Goal: Transaction & Acquisition: Purchase product/service

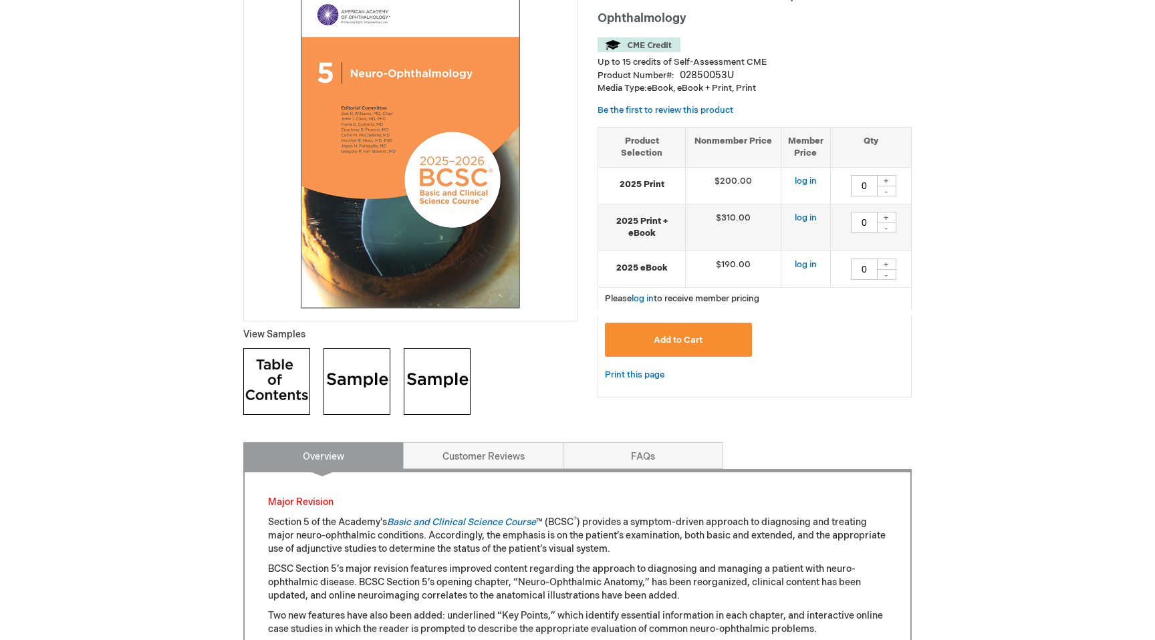
scroll to position [216, 0]
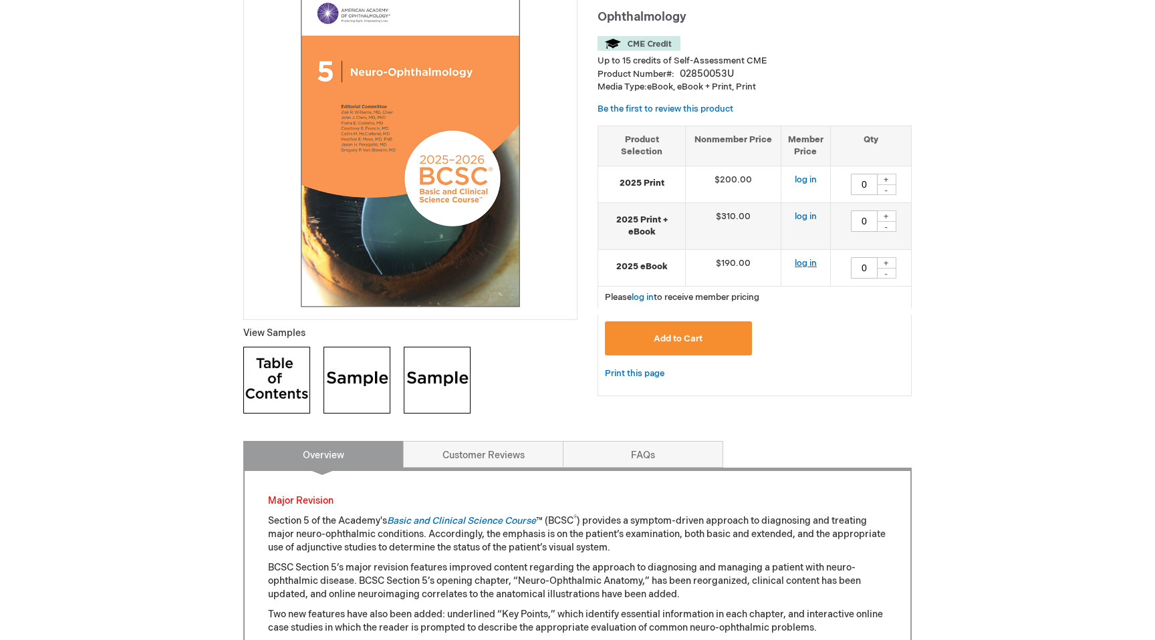
click at [807, 263] on link "log in" at bounding box center [806, 263] width 22 height 11
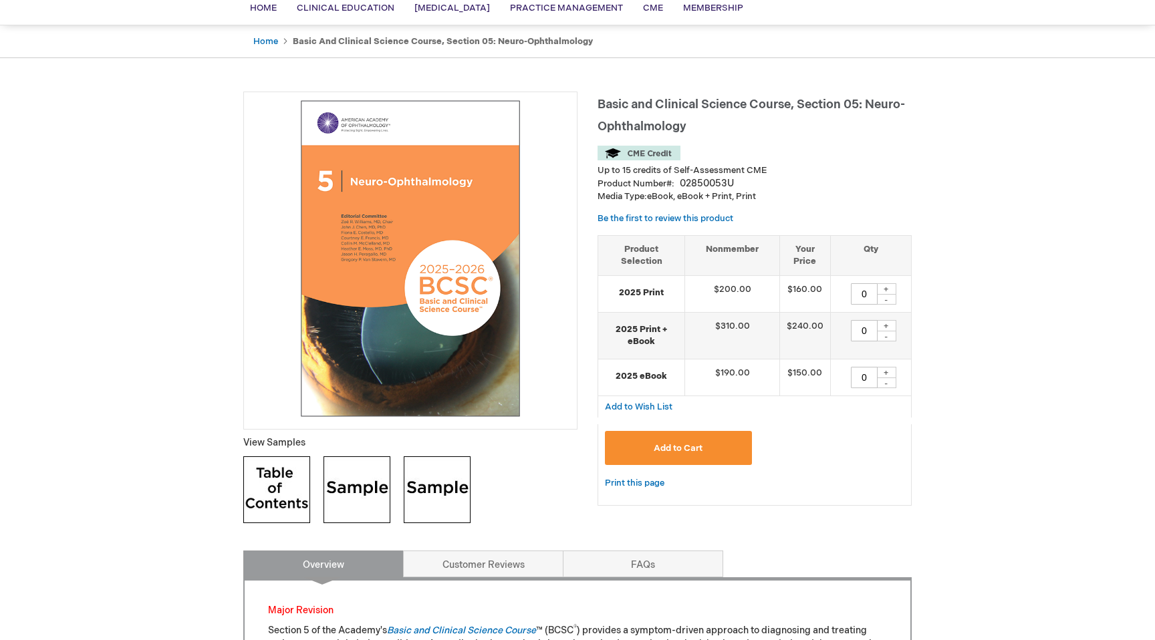
scroll to position [122, 0]
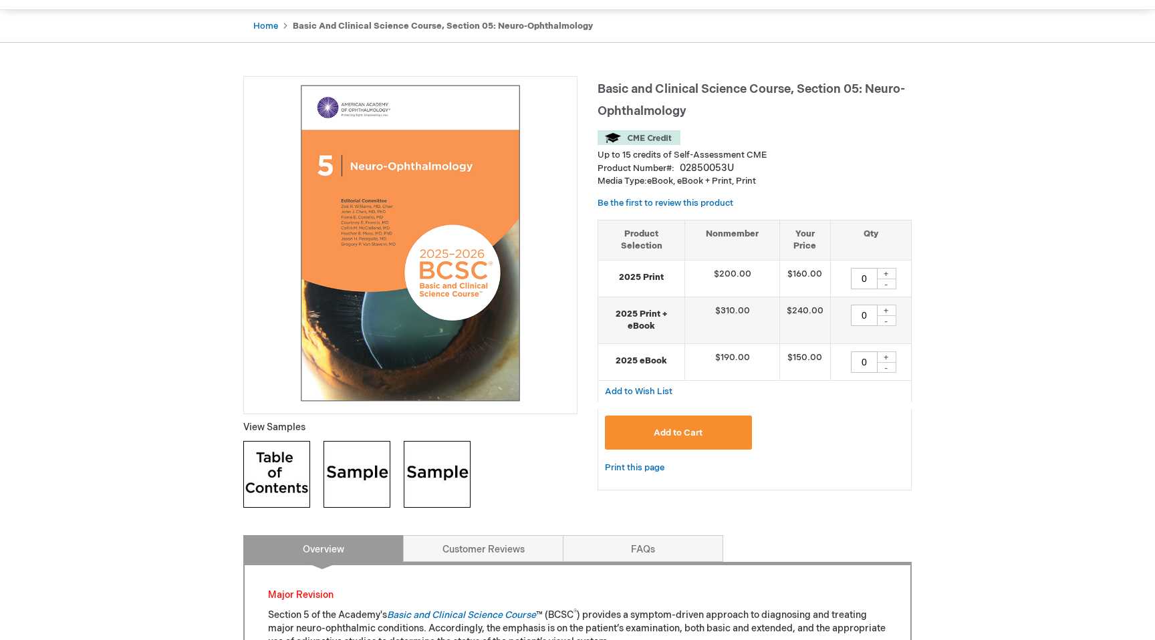
click at [886, 360] on div "+" at bounding box center [886, 357] width 20 height 11
type input "1"
click at [684, 429] on span "Add to Cart" at bounding box center [678, 433] width 49 height 11
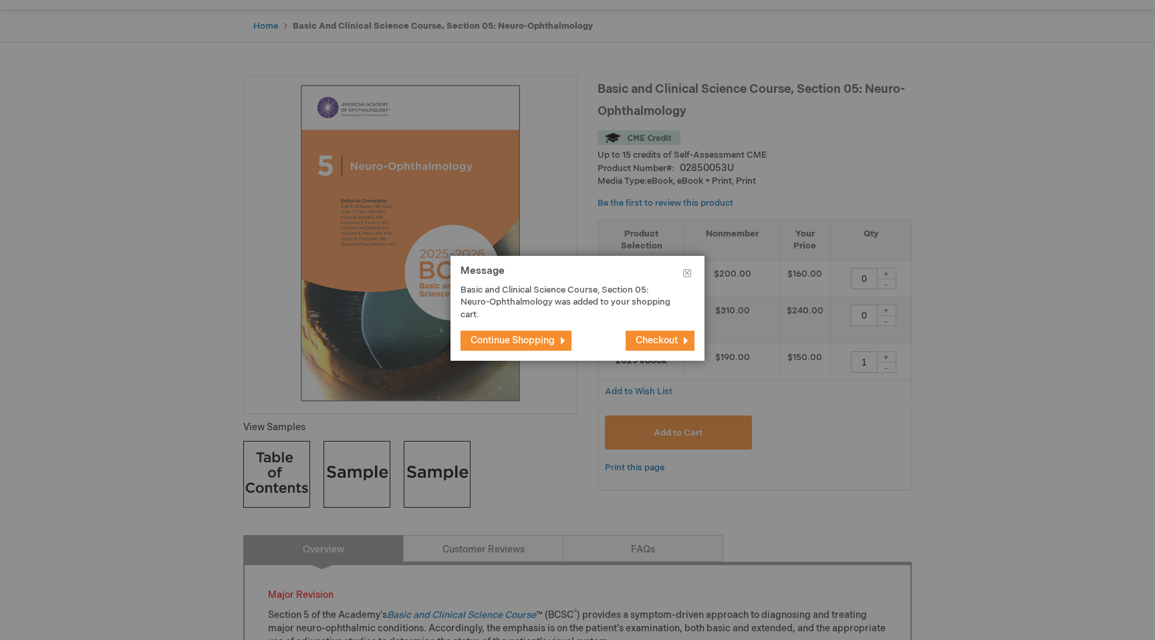
click at [509, 337] on span "Continue Shopping" at bounding box center [513, 340] width 84 height 11
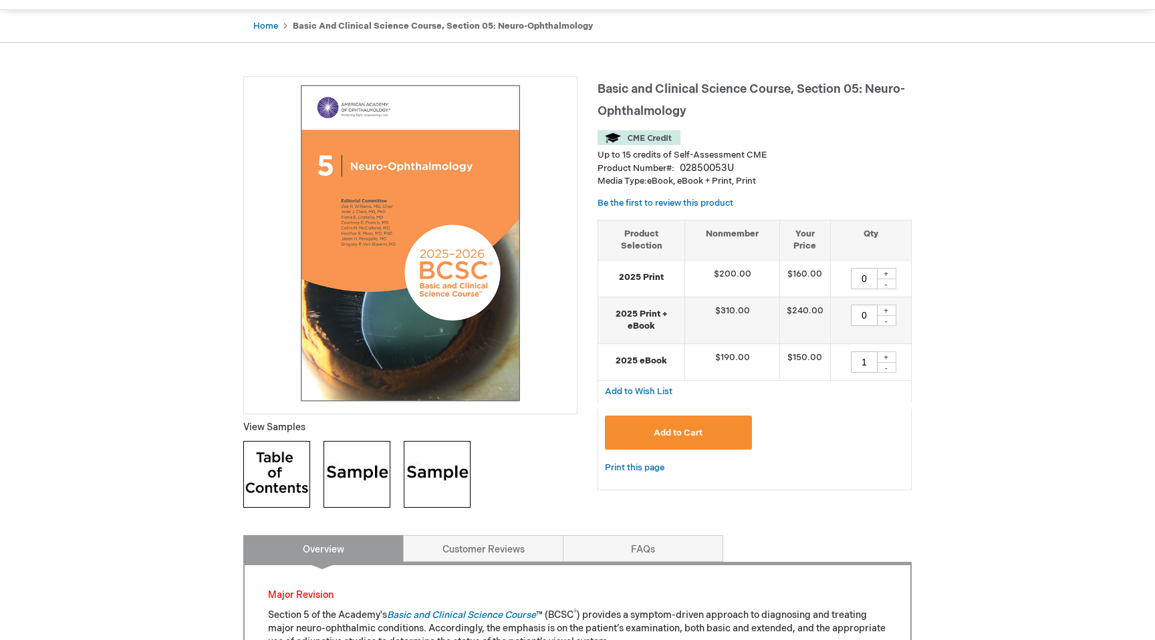
scroll to position [45, 0]
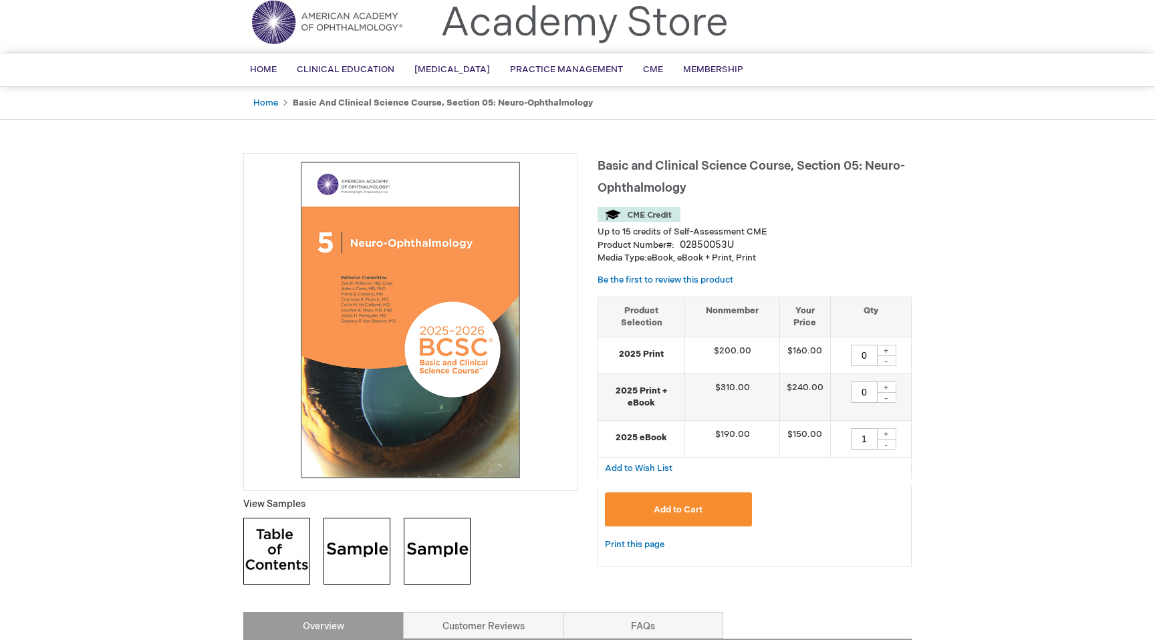
click at [669, 174] on h1 "Basic and Clinical Science Course, Section 05: Neuro-Ophthalmology" at bounding box center [755, 175] width 314 height 44
click at [315, 105] on strong "Basic and Clinical Science Course, Section 05: Neuro-Ophthalmology" at bounding box center [443, 103] width 300 height 11
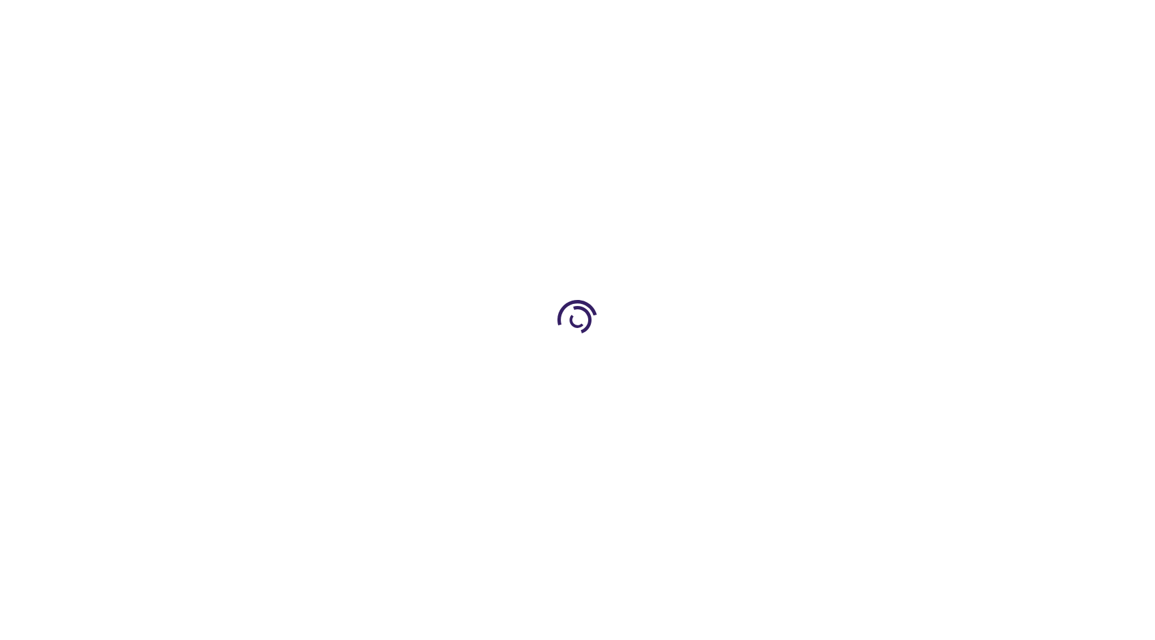
type input "0"
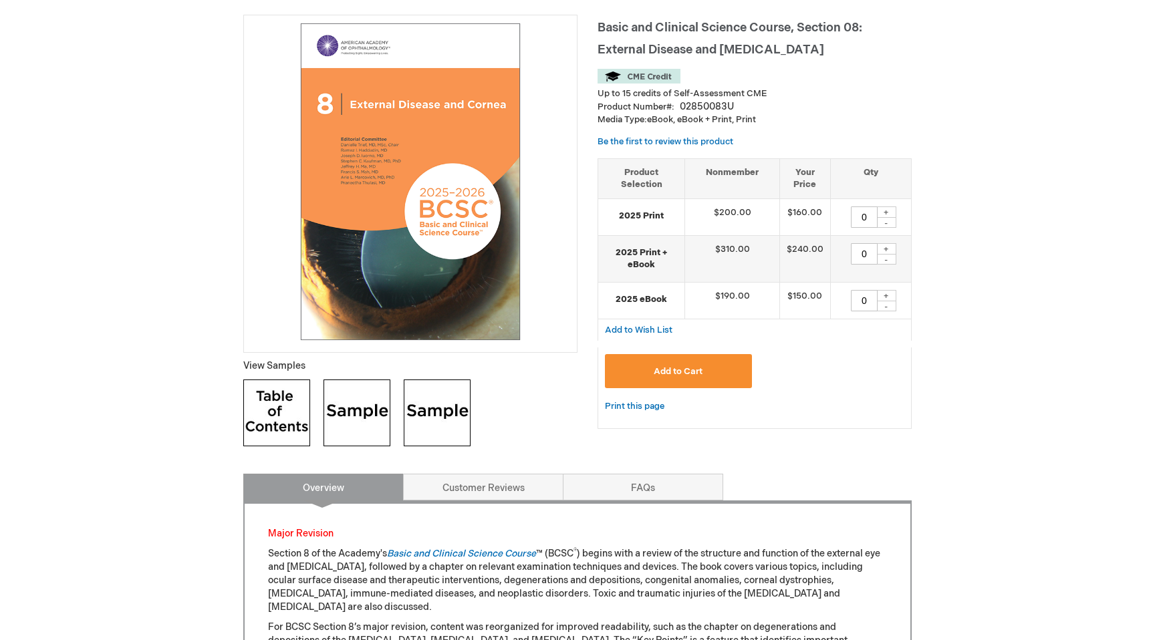
scroll to position [309, 0]
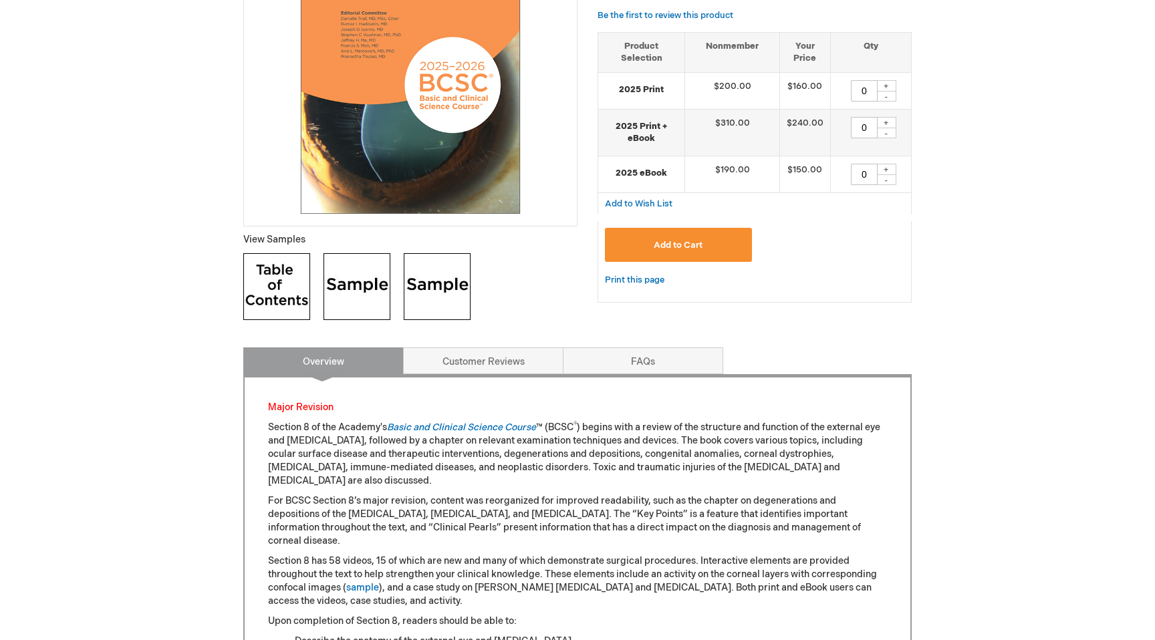
click at [886, 169] on div "+" at bounding box center [886, 169] width 20 height 11
type input "1"
click at [709, 239] on button "Add to Cart" at bounding box center [678, 245] width 147 height 34
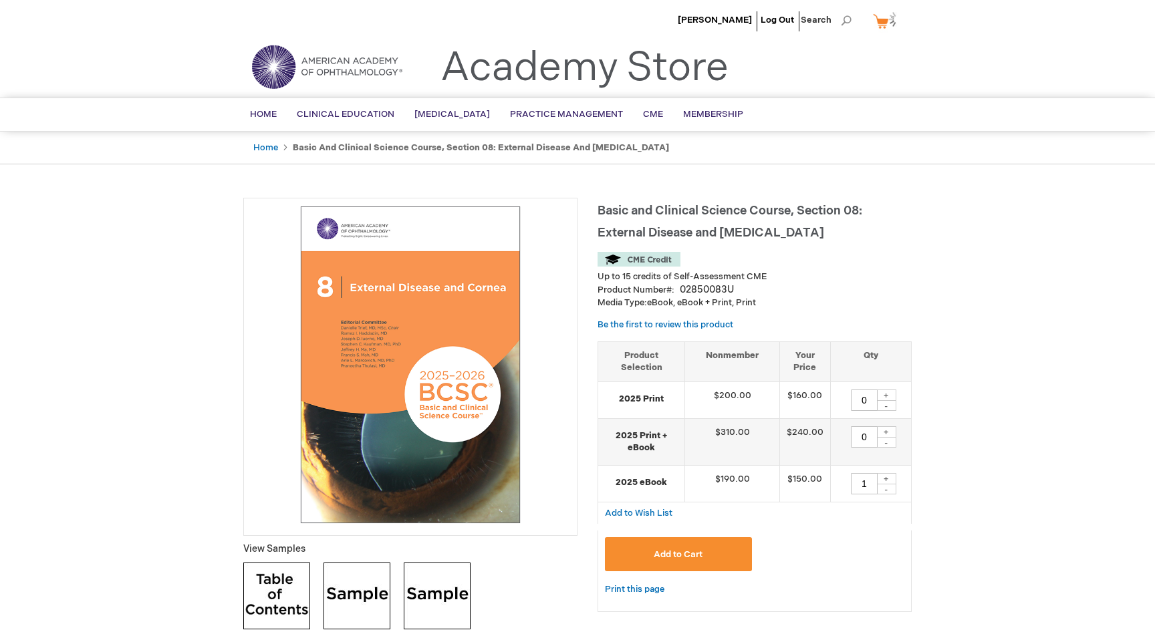
click at [887, 24] on link "My Cart 1 1 items" at bounding box center [886, 20] width 33 height 23
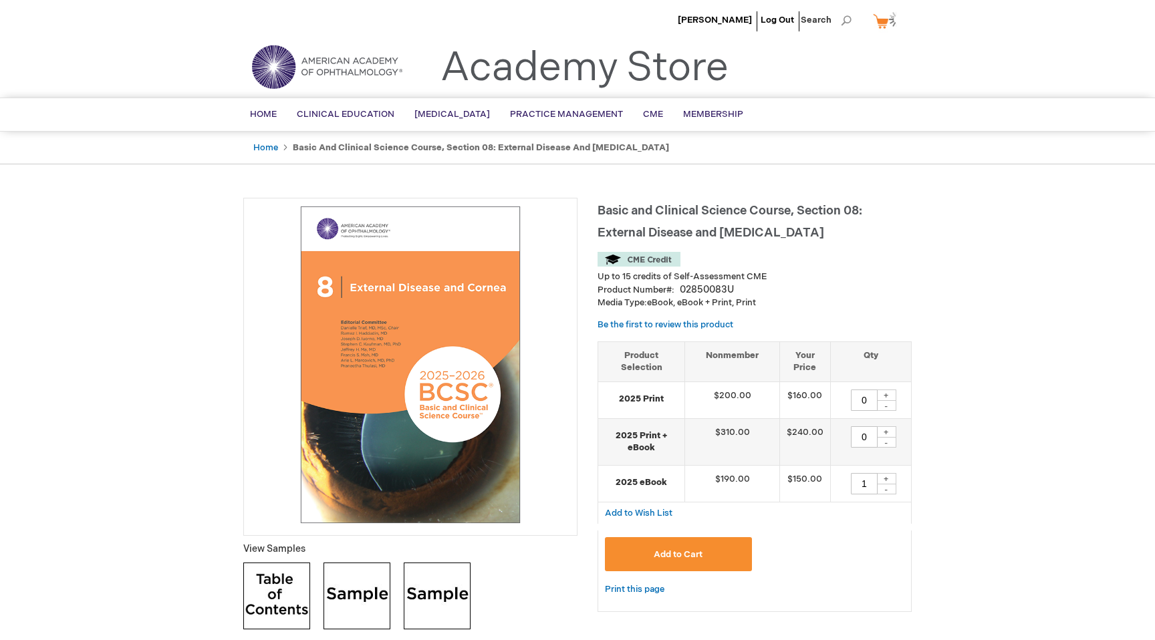
click at [880, 26] on link "My Cart 1 1 items" at bounding box center [886, 20] width 33 height 23
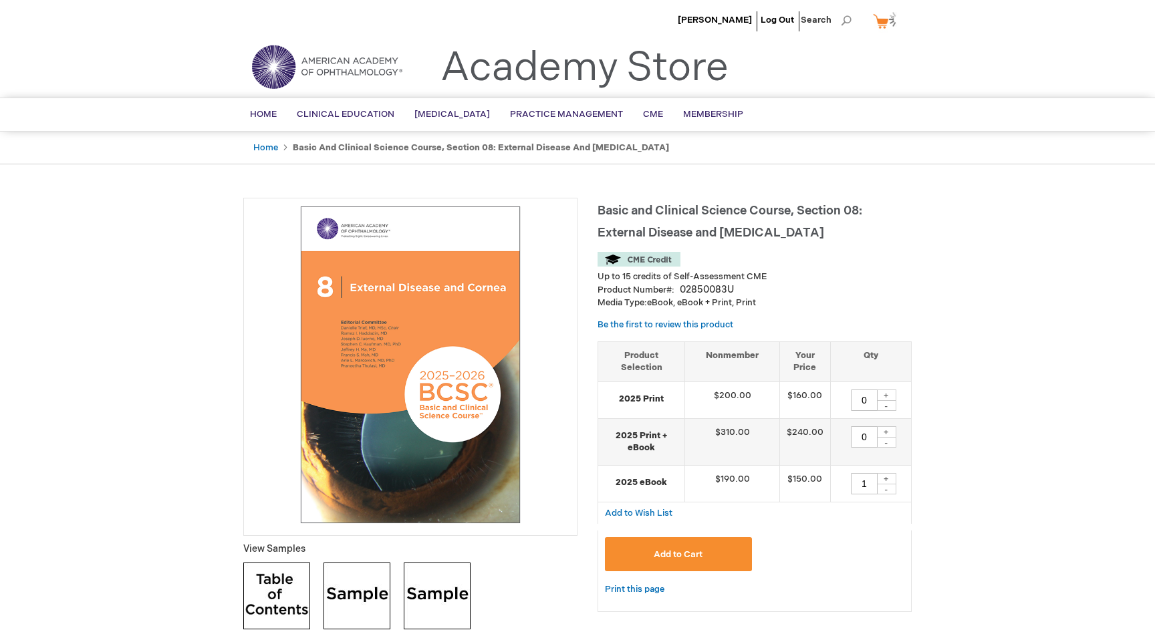
click at [658, 559] on span "Add to Cart" at bounding box center [678, 554] width 49 height 11
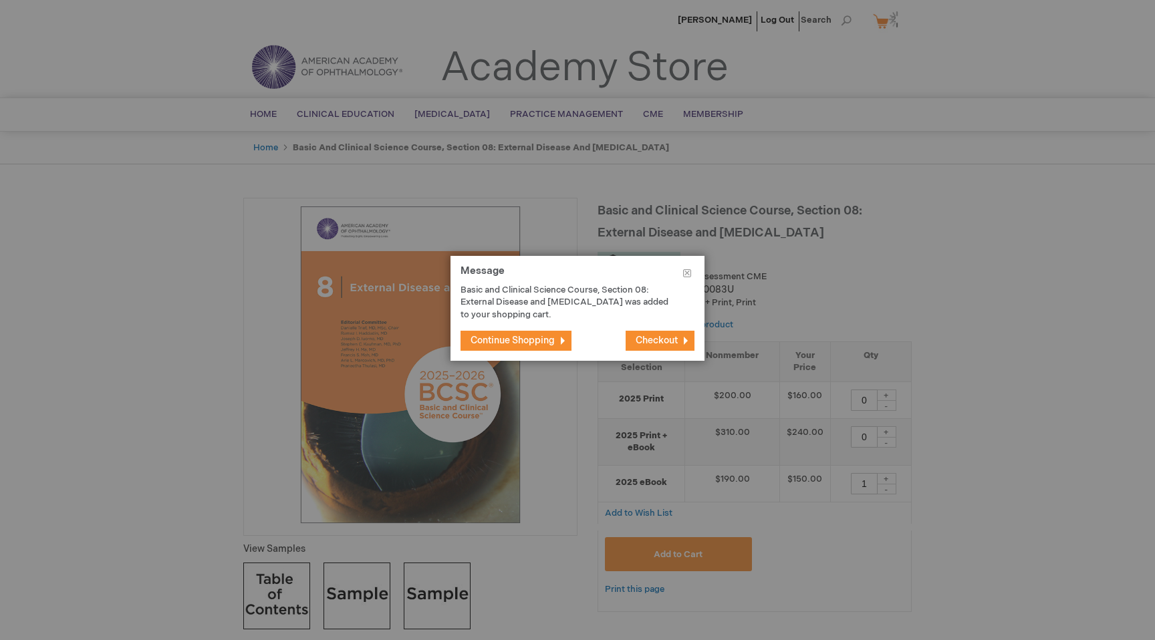
click at [667, 345] on span "Checkout" at bounding box center [657, 340] width 42 height 11
